Goal: Task Accomplishment & Management: Manage account settings

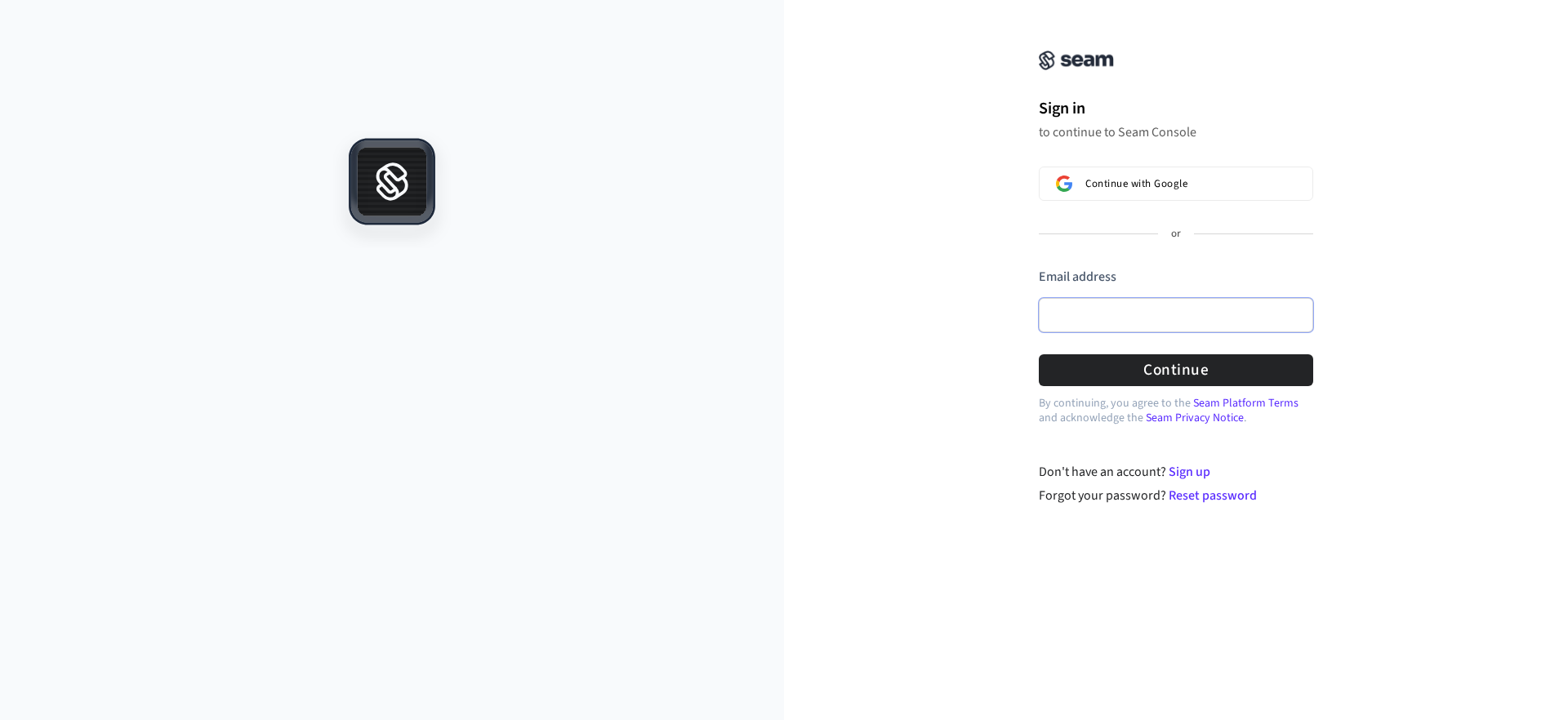
click at [1136, 325] on input "Email address" at bounding box center [1176, 315] width 274 height 34
